Goal: Obtain resource: Download file/media

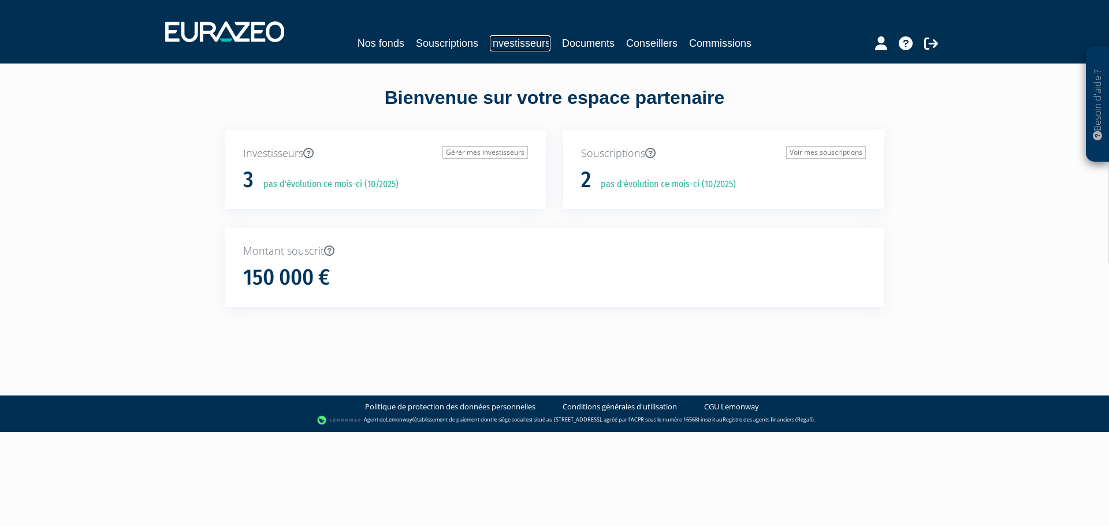
click at [526, 44] on link "Investisseurs" at bounding box center [520, 43] width 61 height 16
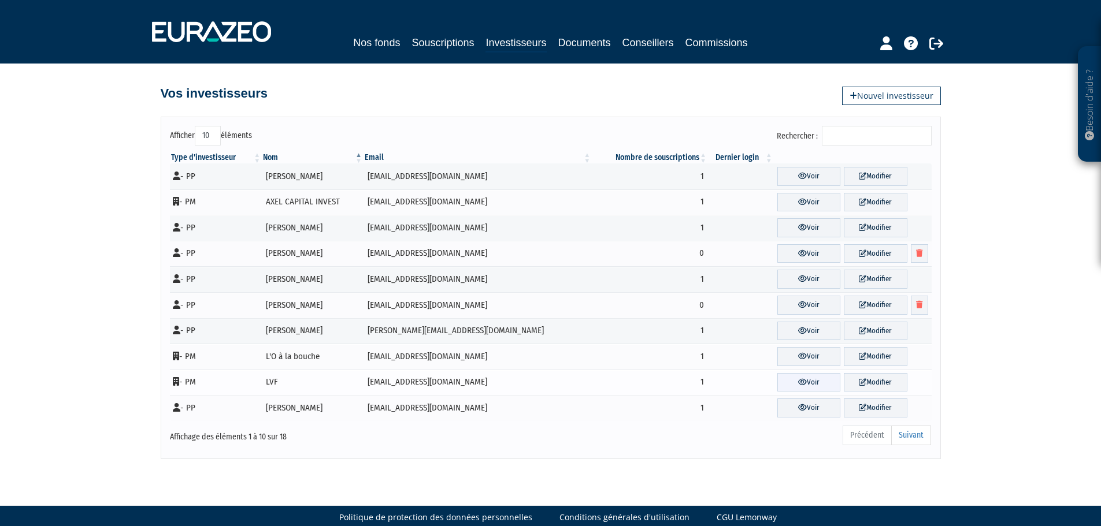
click at [789, 383] on link "Voir" at bounding box center [808, 382] width 63 height 19
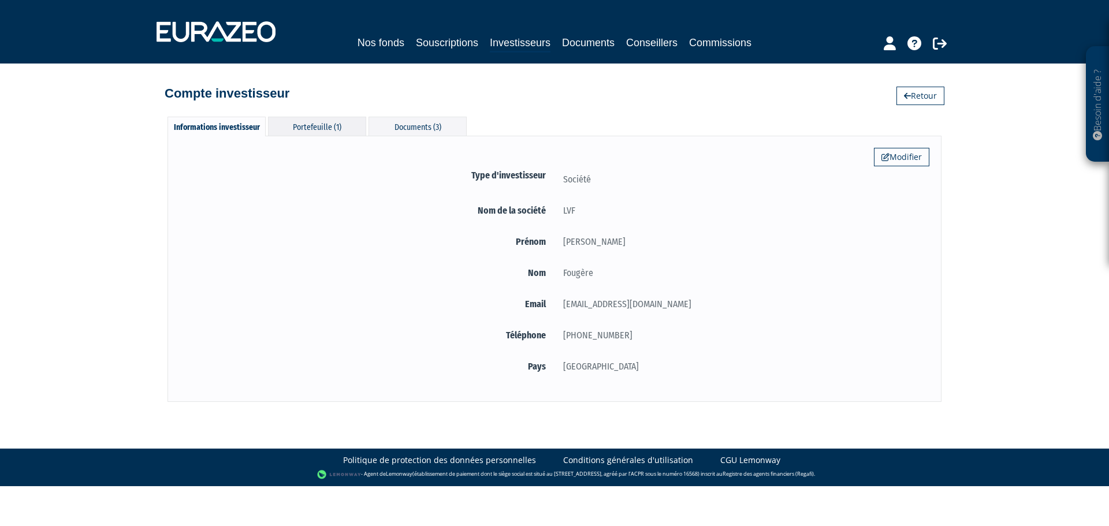
click at [318, 127] on div "Portefeuille (1)" at bounding box center [317, 126] width 98 height 19
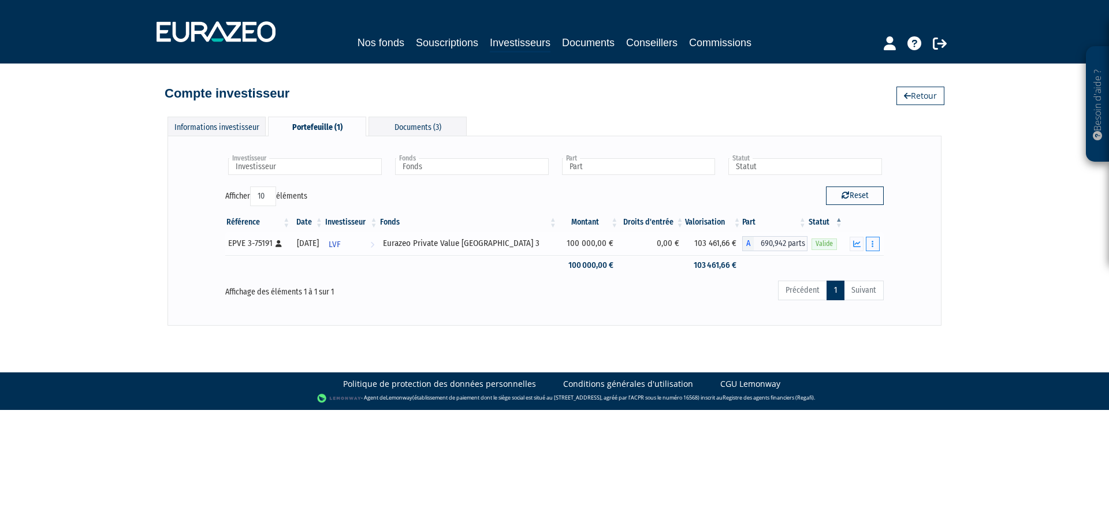
click at [872, 247] on button "button" at bounding box center [873, 244] width 14 height 14
click at [854, 263] on link "Documents" at bounding box center [848, 264] width 58 height 19
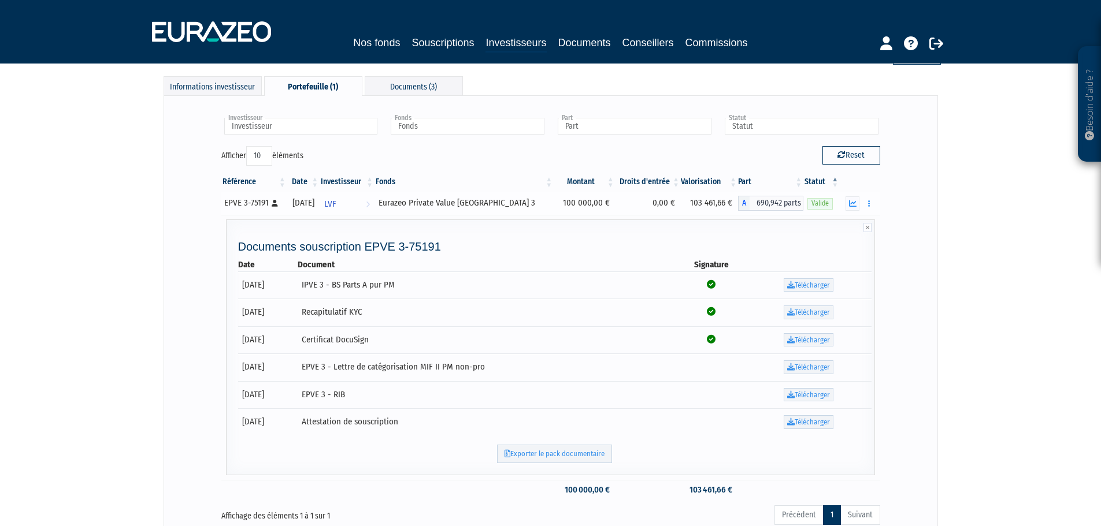
scroll to position [58, 0]
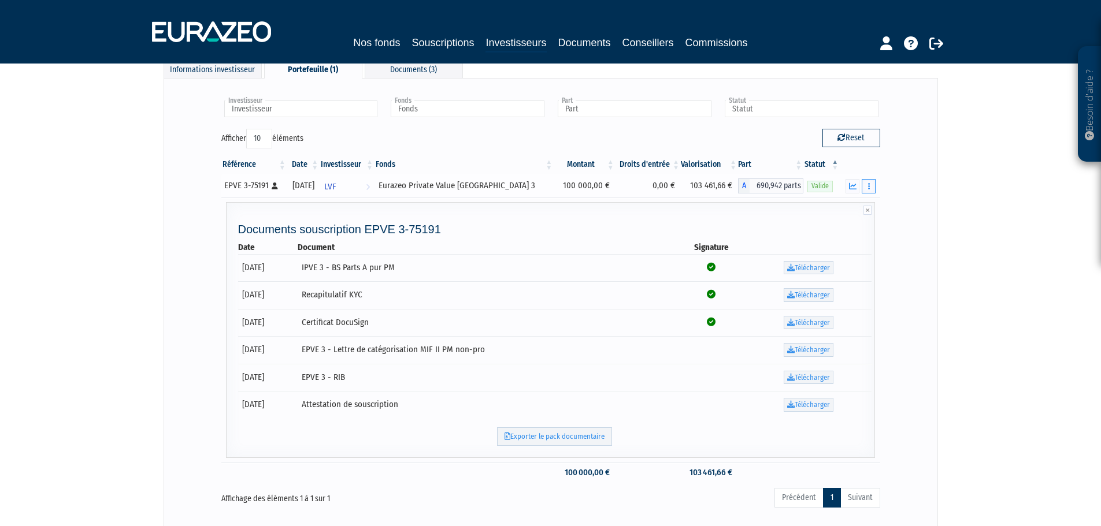
click at [868, 190] on icon "button" at bounding box center [869, 187] width 2 height 8
click at [978, 261] on div "Besoin d'aide ? × J'ai besoin d'aide Si vous avez une question à propos du fonc…" at bounding box center [550, 237] width 1101 height 591
click at [825, 266] on link "Télécharger" at bounding box center [809, 268] width 50 height 14
click at [799, 405] on link "Télécharger" at bounding box center [809, 405] width 50 height 14
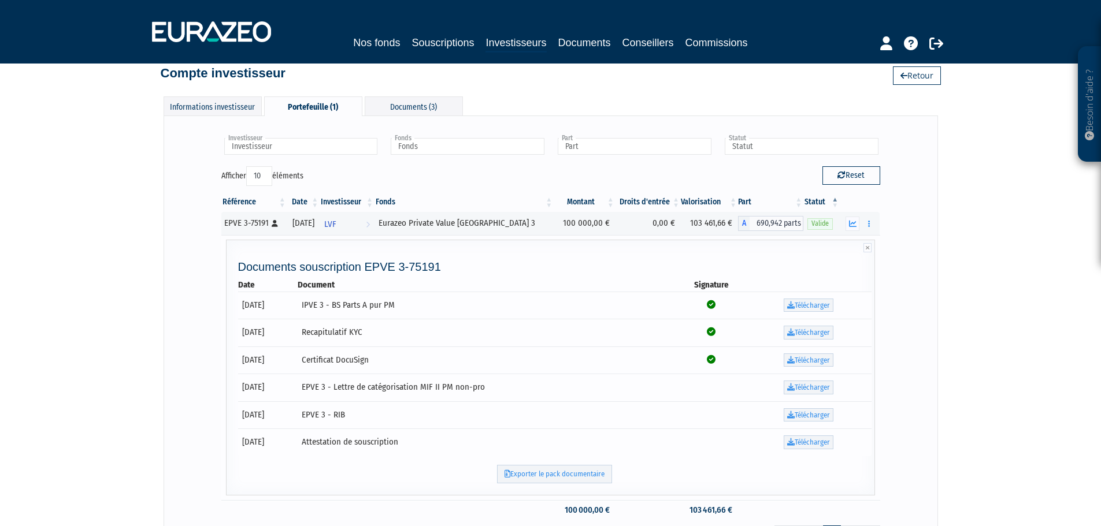
scroll to position [0, 0]
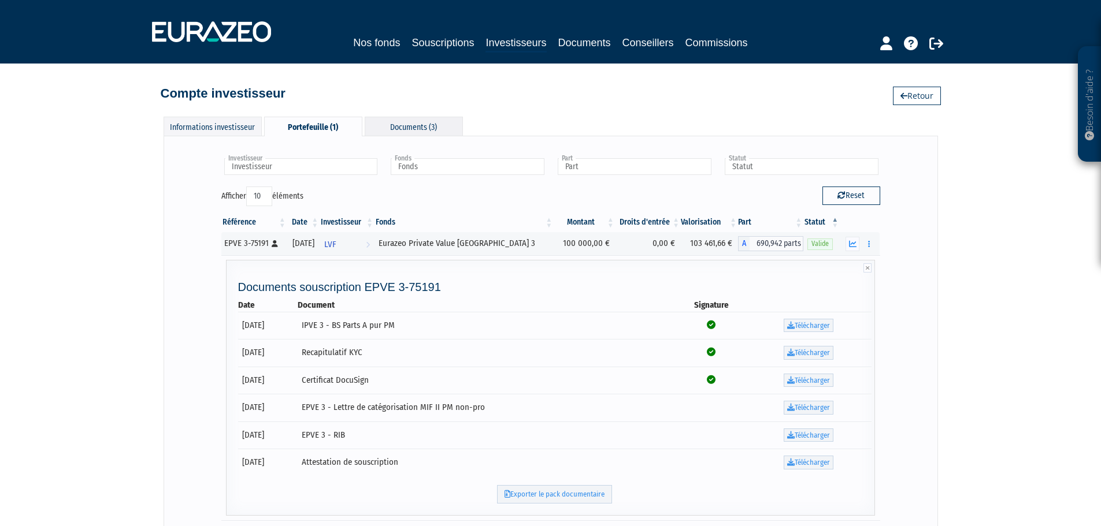
click at [416, 127] on div "Documents (3)" at bounding box center [414, 126] width 98 height 19
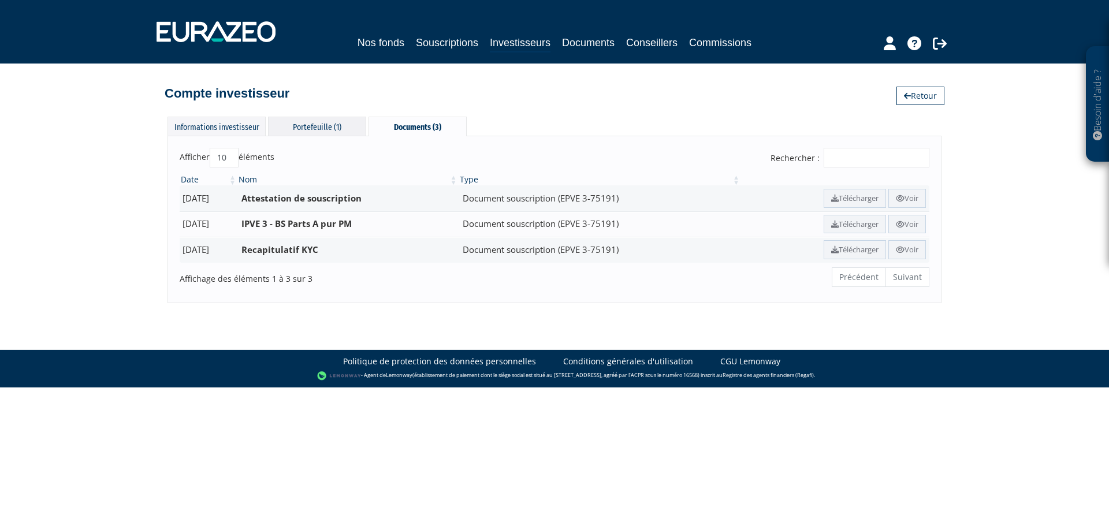
click at [315, 128] on div "Portefeuille (1)" at bounding box center [317, 126] width 98 height 19
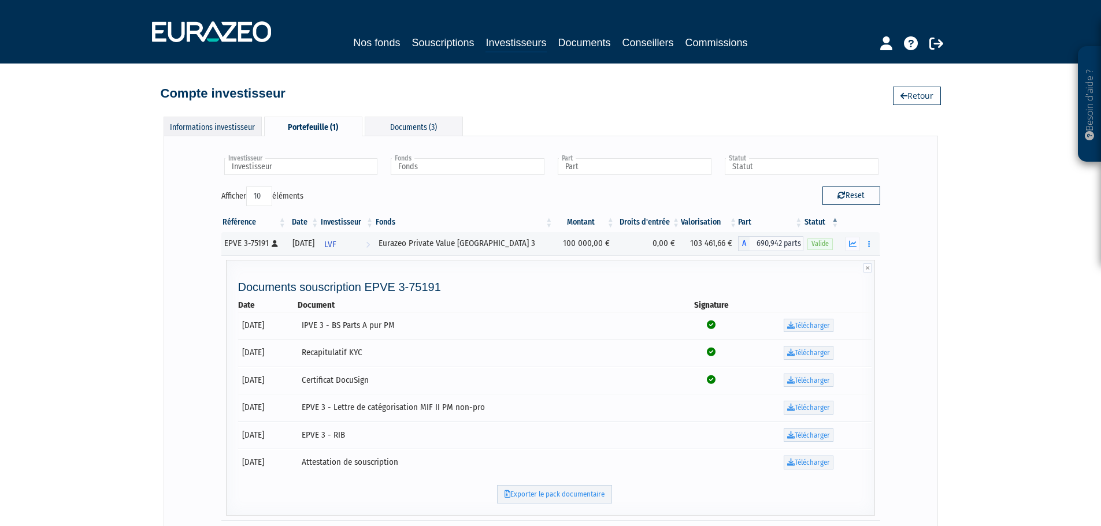
click at [206, 131] on div "Informations investisseur" at bounding box center [213, 126] width 98 height 19
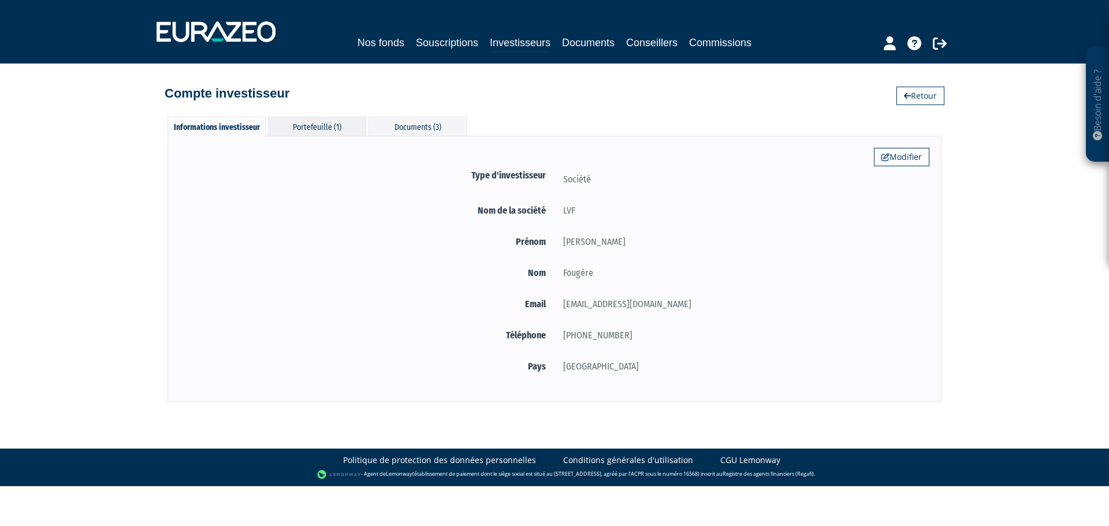
click at [303, 129] on div "Portefeuille (1)" at bounding box center [317, 126] width 98 height 19
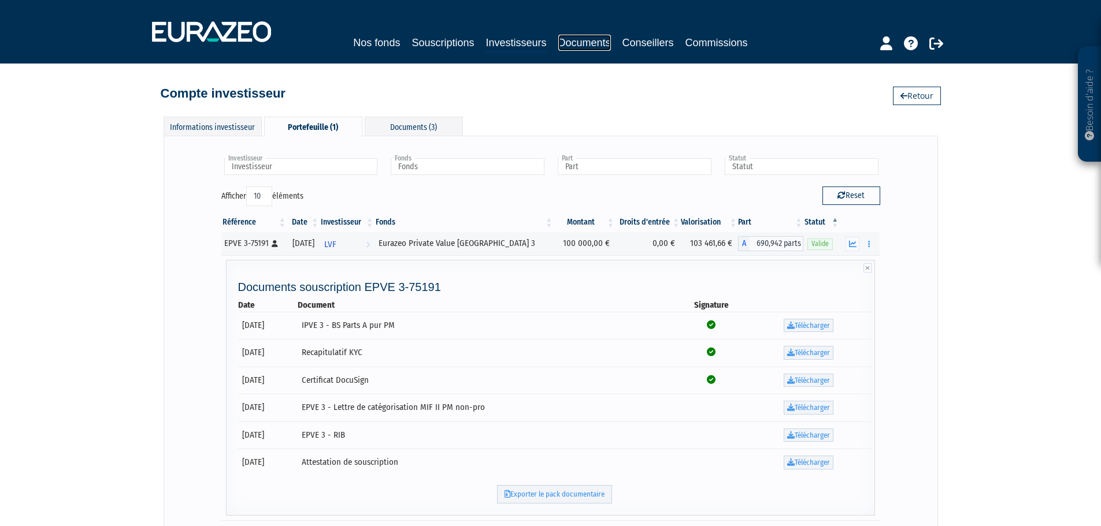
click at [581, 39] on link "Documents" at bounding box center [584, 43] width 53 height 16
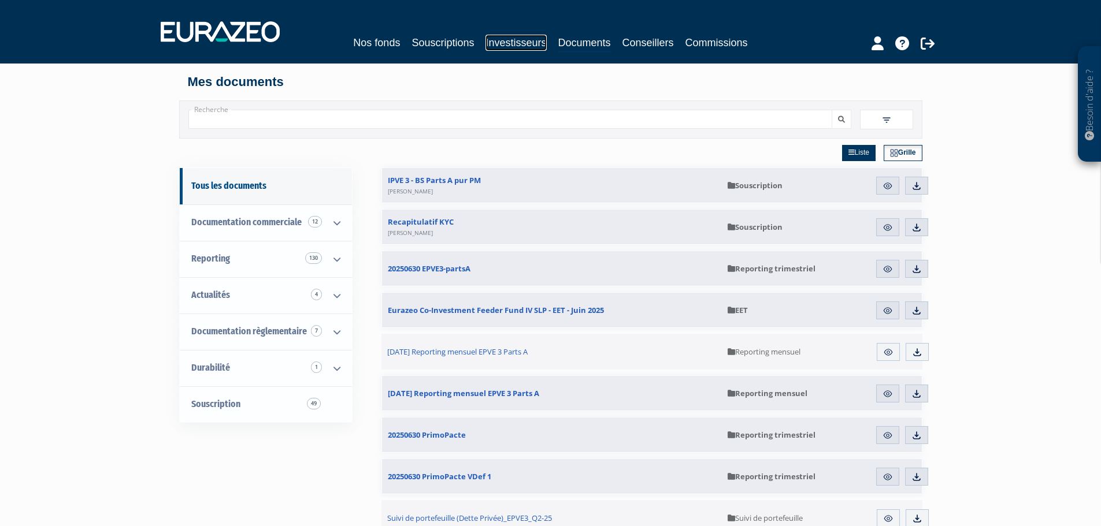
click at [519, 47] on link "Investisseurs" at bounding box center [515, 43] width 61 height 16
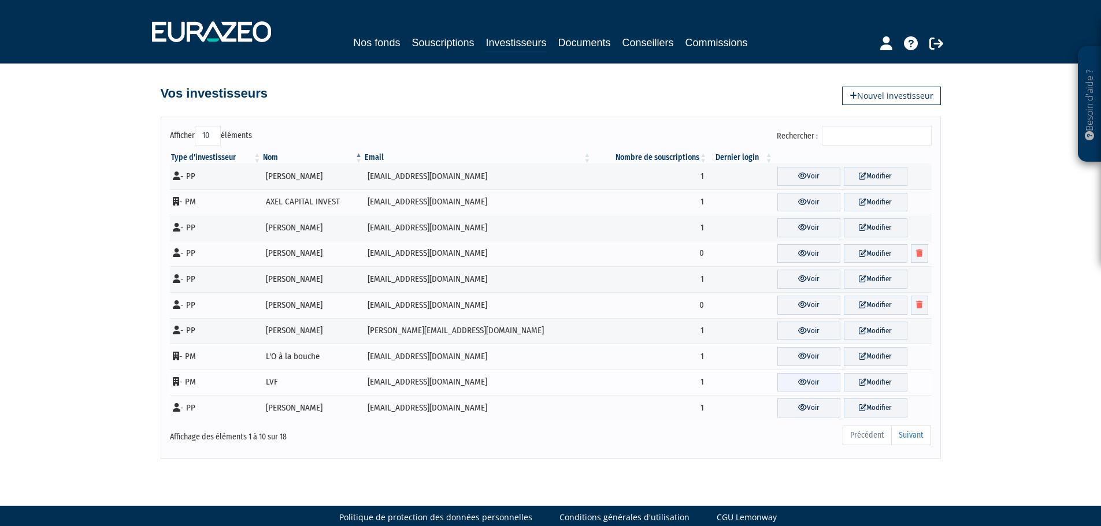
click at [805, 384] on link "Voir" at bounding box center [808, 382] width 63 height 19
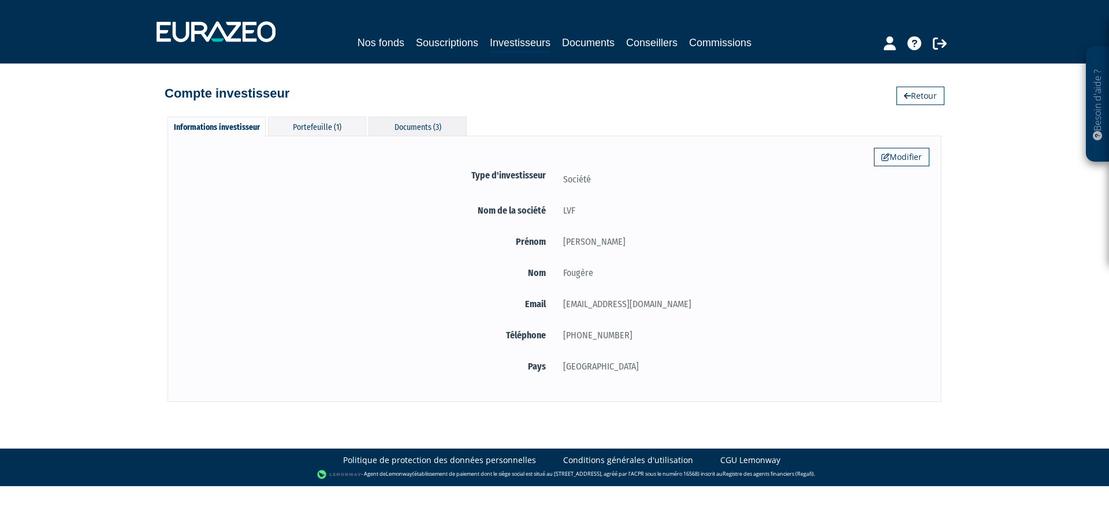
click at [416, 126] on div "Documents (3)" at bounding box center [418, 126] width 98 height 19
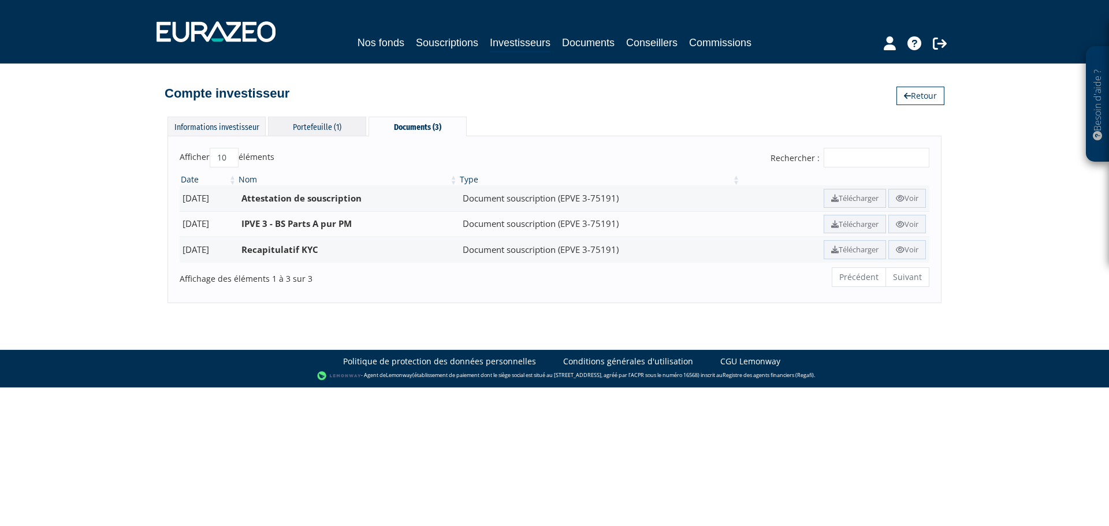
click at [320, 124] on div "Portefeuille (1)" at bounding box center [317, 126] width 98 height 19
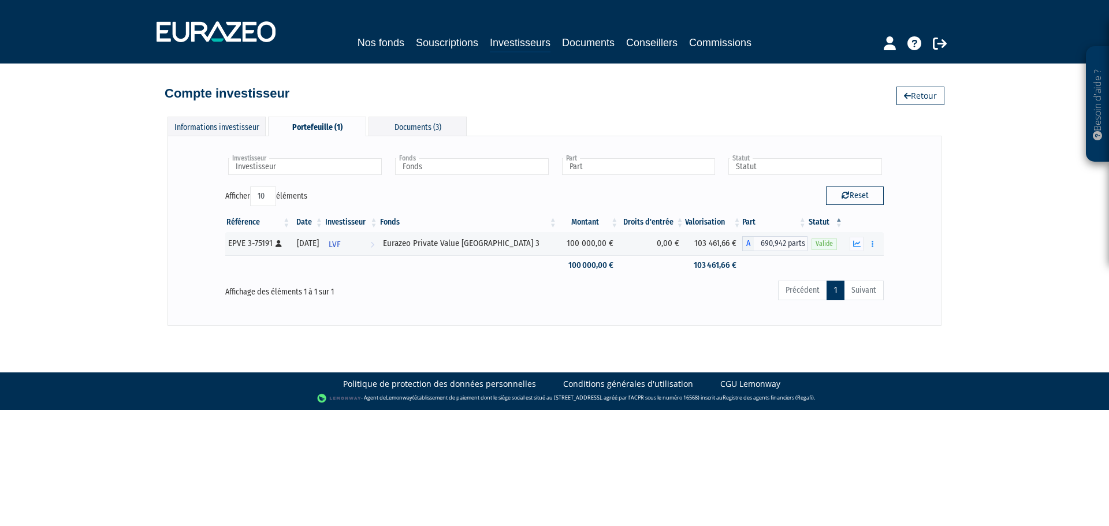
drag, startPoint x: 685, startPoint y: 0, endPoint x: 586, endPoint y: 86, distance: 131.1
click at [606, 91] on div "Compte investisseur Retour" at bounding box center [555, 87] width 780 height 25
click at [589, 46] on link "Documents" at bounding box center [588, 43] width 53 height 16
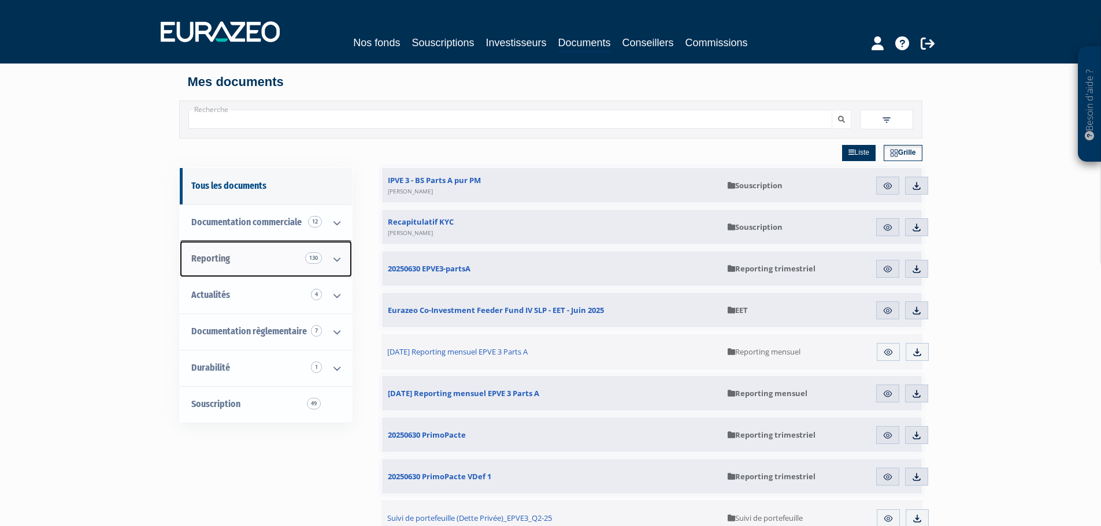
click at [337, 261] on icon at bounding box center [337, 260] width 30 height 36
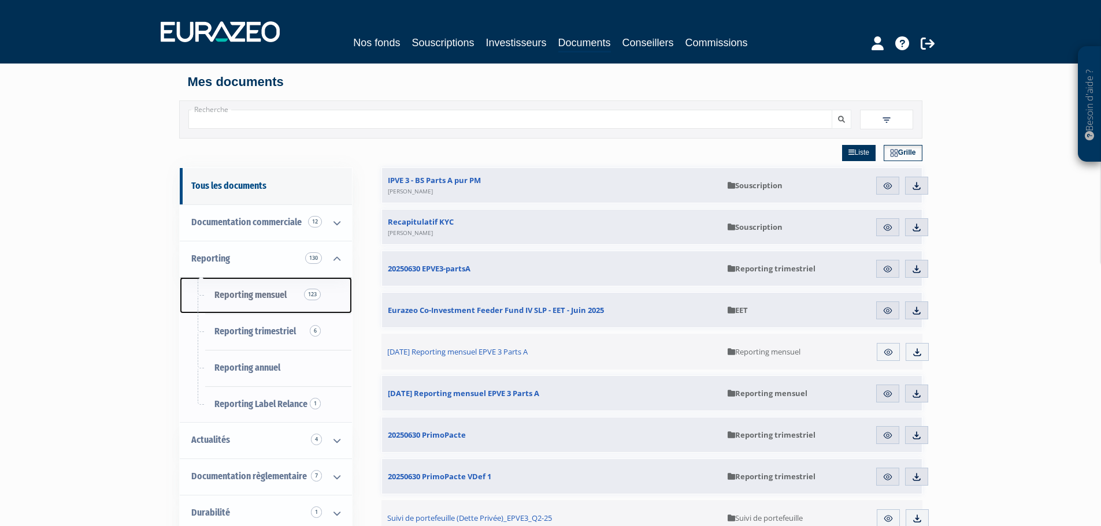
click at [253, 292] on span "Reporting mensuel 123" at bounding box center [250, 294] width 72 height 11
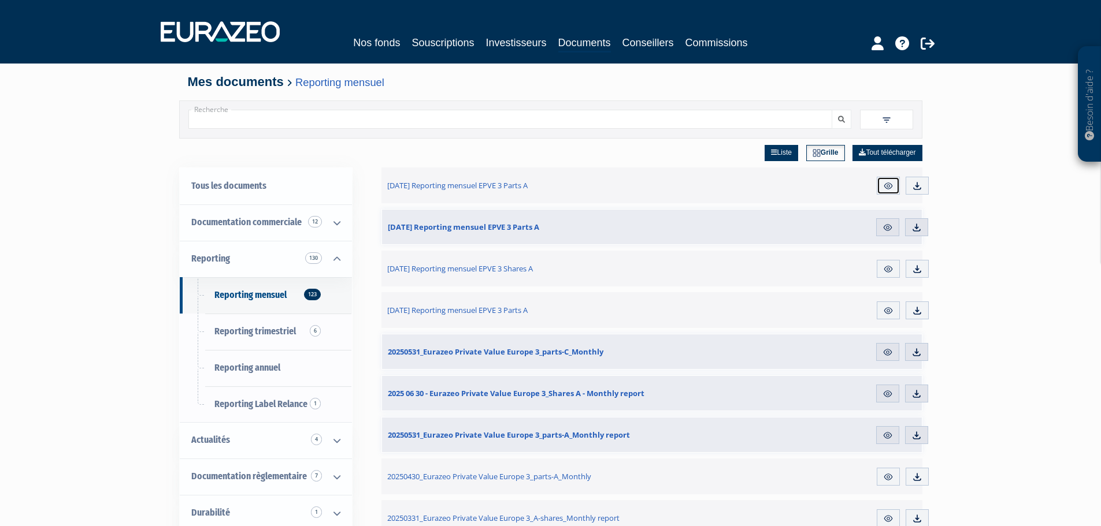
click at [886, 187] on img at bounding box center [888, 186] width 10 height 10
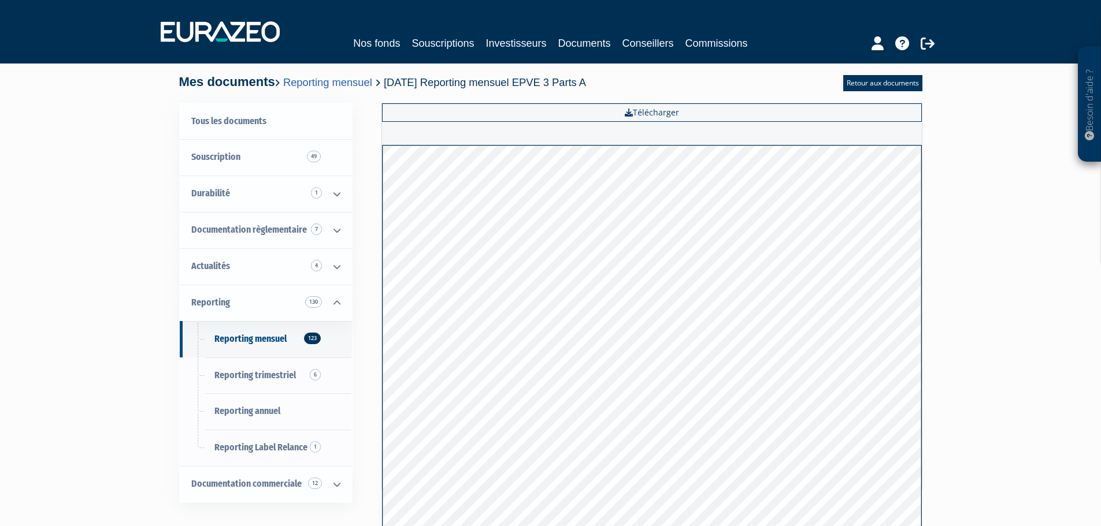
click at [122, 20] on nav "Nos fonds Souscriptions Investisseurs Documents Conseillers Commissions" at bounding box center [550, 32] width 1101 height 64
click at [243, 376] on span "Reporting trimestriel 6" at bounding box center [254, 375] width 81 height 11
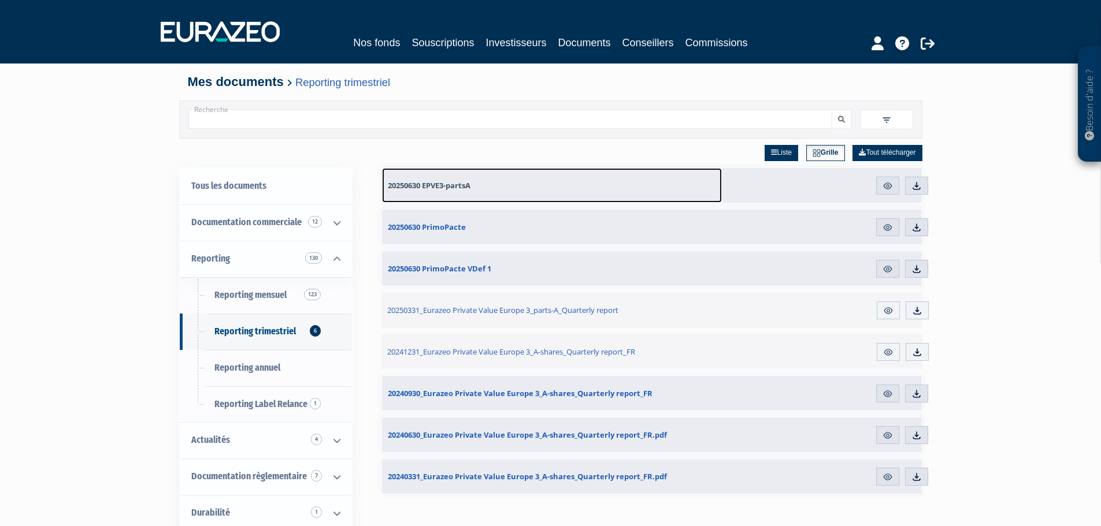
click at [453, 181] on span "20250630 EPVE3-partsA" at bounding box center [429, 185] width 83 height 10
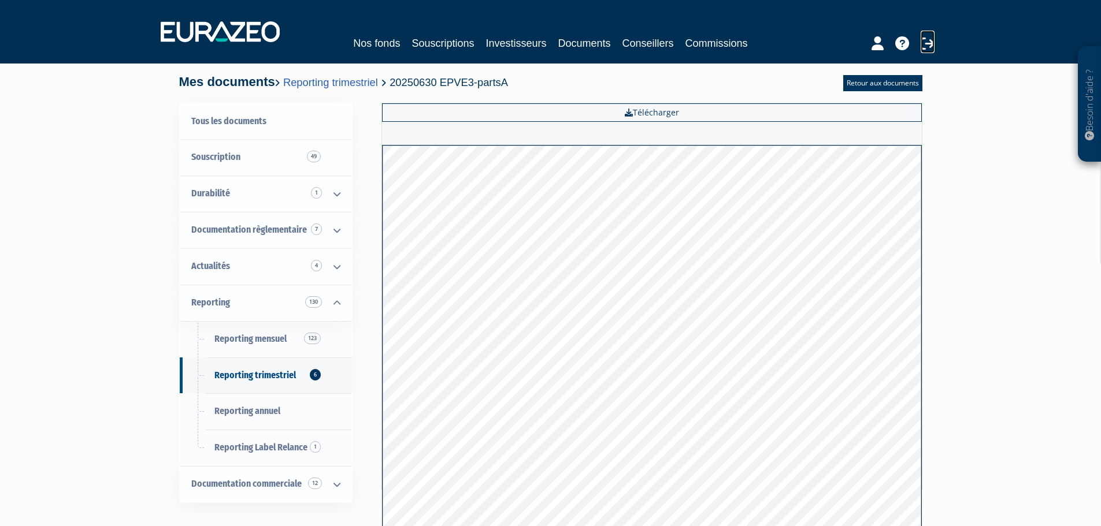
click at [927, 43] on icon at bounding box center [927, 43] width 14 height 14
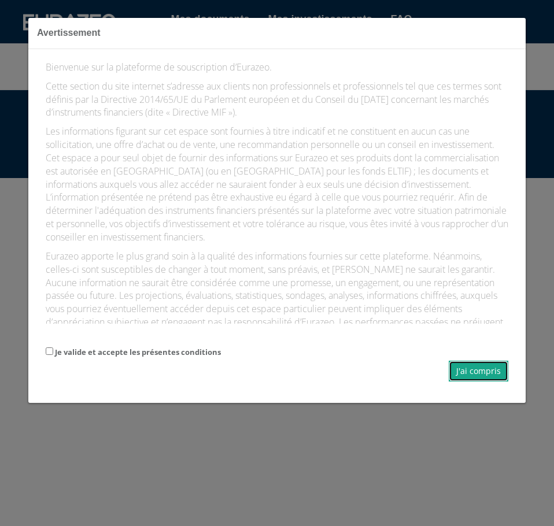
drag, startPoint x: 474, startPoint y: 372, endPoint x: 75, endPoint y: 358, distance: 399.5
click at [101, 358] on form "Je valide et accepte les présentes conditions J'ai compris" at bounding box center [277, 363] width 462 height 36
click at [51, 354] on input "Je valide et accepte les présentes conditions" at bounding box center [50, 351] width 8 height 8
checkbox input "true"
click at [474, 371] on button "J'ai compris" at bounding box center [478, 371] width 60 height 21
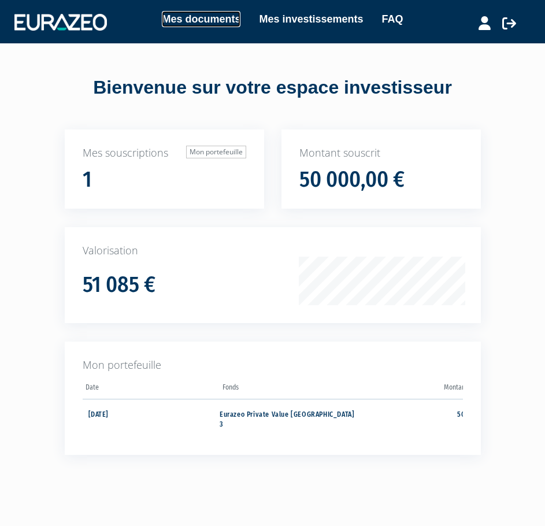
click at [199, 16] on link "Mes documents" at bounding box center [201, 19] width 79 height 16
